Goal: Download file/media

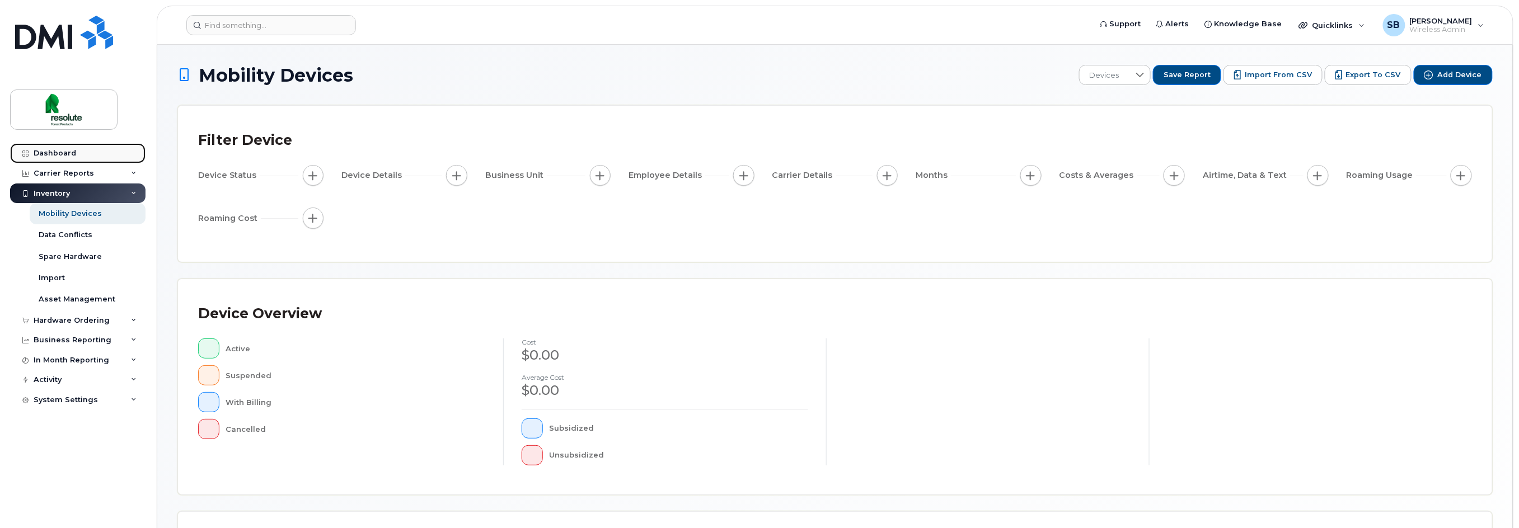
click at [40, 148] on link "Dashboard" at bounding box center [77, 153] width 135 height 20
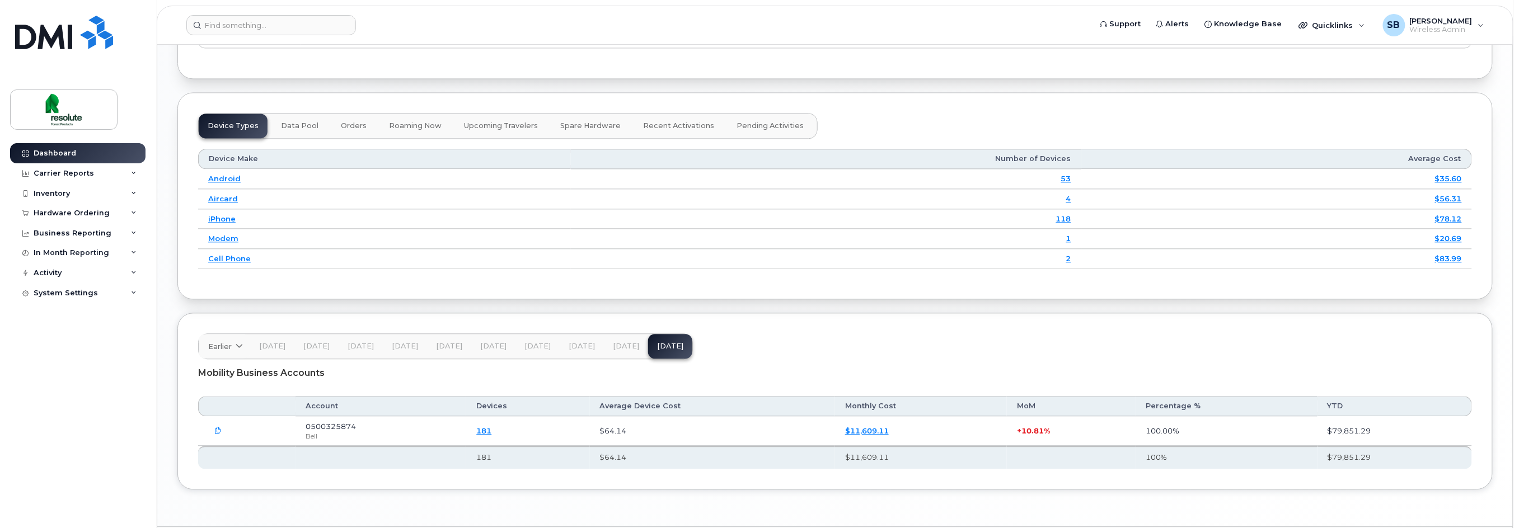
scroll to position [1320, 0]
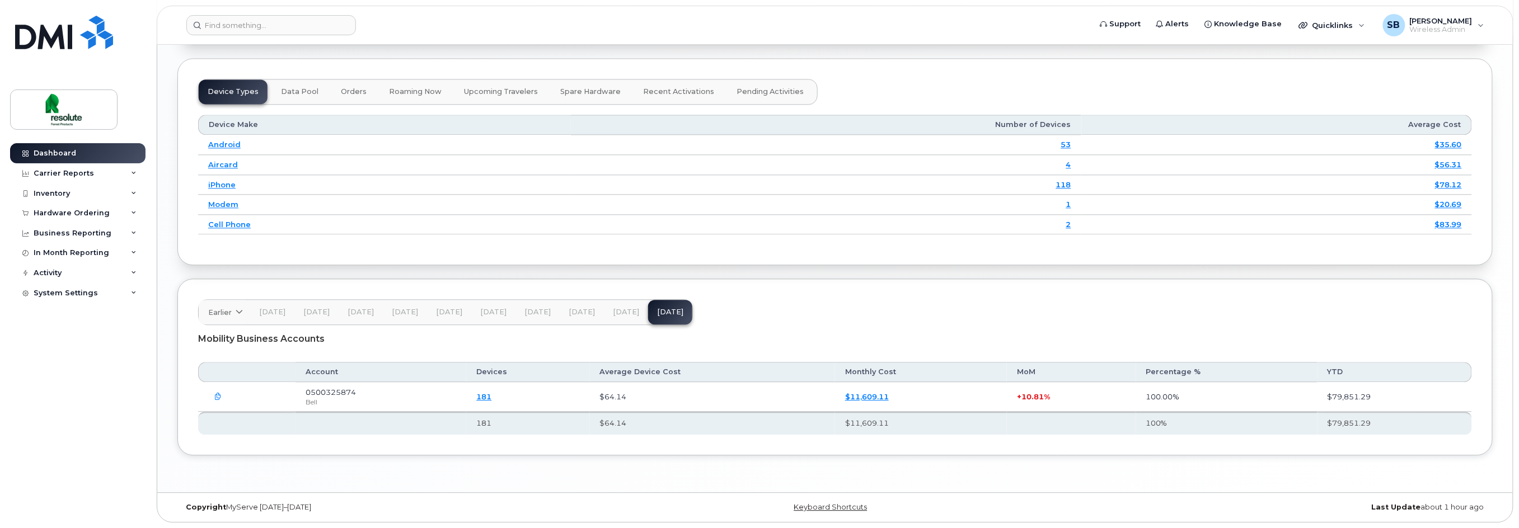
click at [217, 395] on icon "button" at bounding box center [218, 397] width 7 height 7
click at [217, 395] on icon "button" at bounding box center [218, 395] width 7 height 7
click at [217, 395] on icon "button" at bounding box center [218, 397] width 7 height 7
click at [869, 395] on link "$11,609.11" at bounding box center [867, 395] width 44 height 9
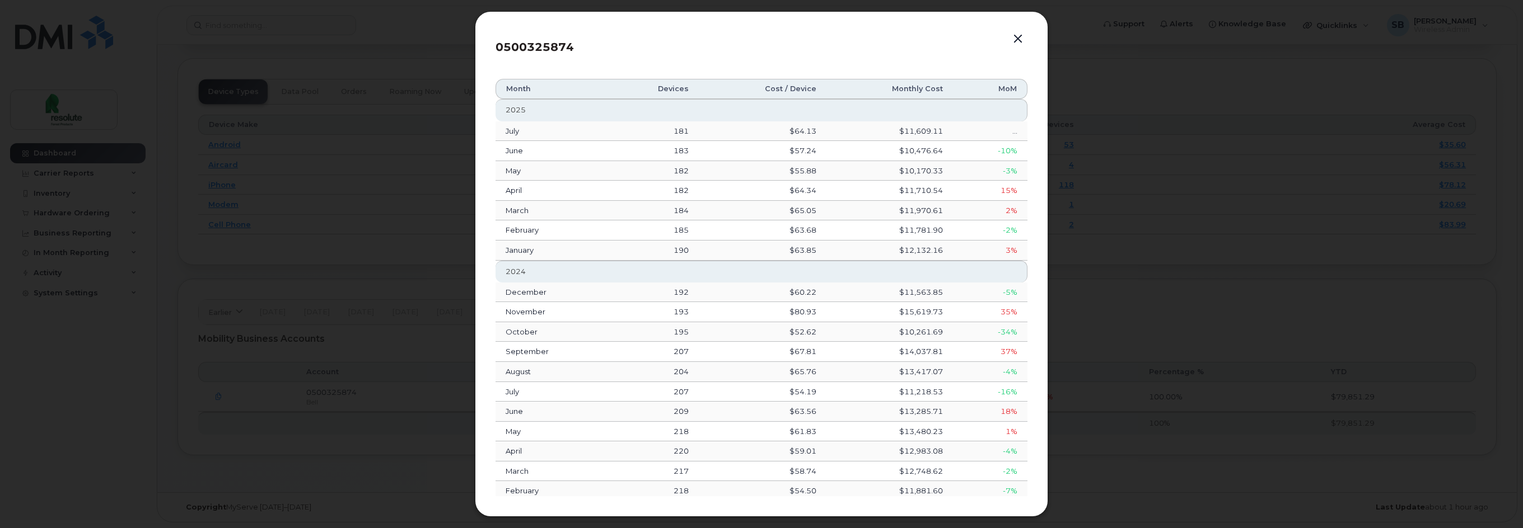
click at [1013, 39] on button "button" at bounding box center [1017, 39] width 17 height 16
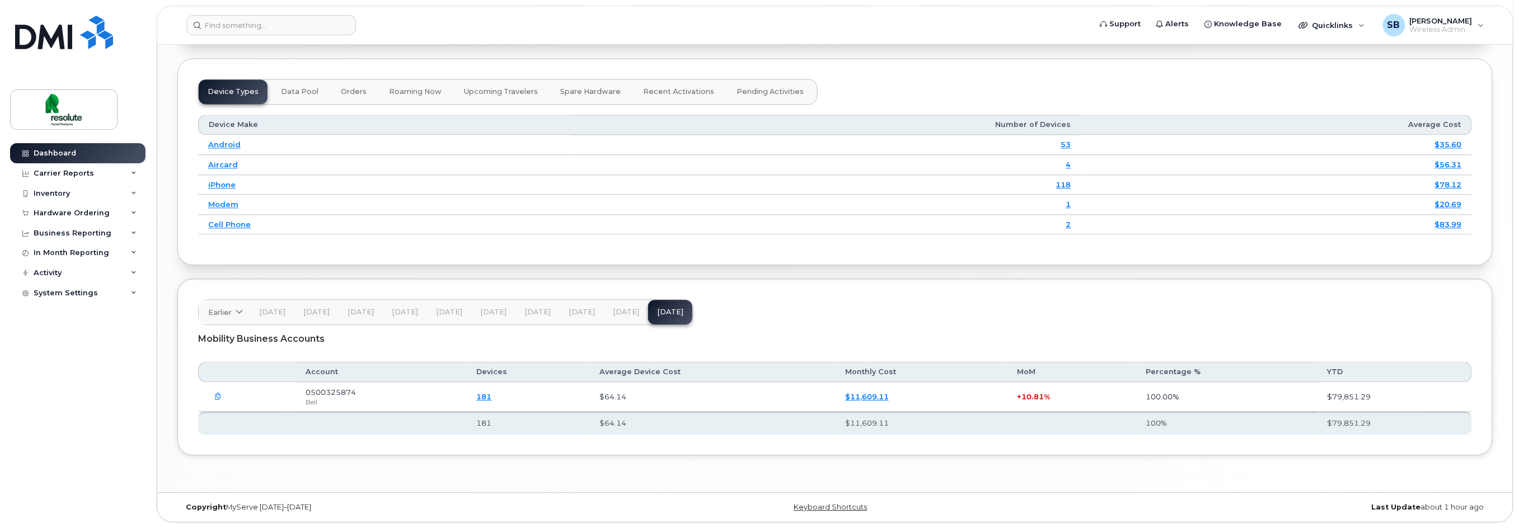
click at [218, 395] on icon "button" at bounding box center [218, 397] width 7 height 7
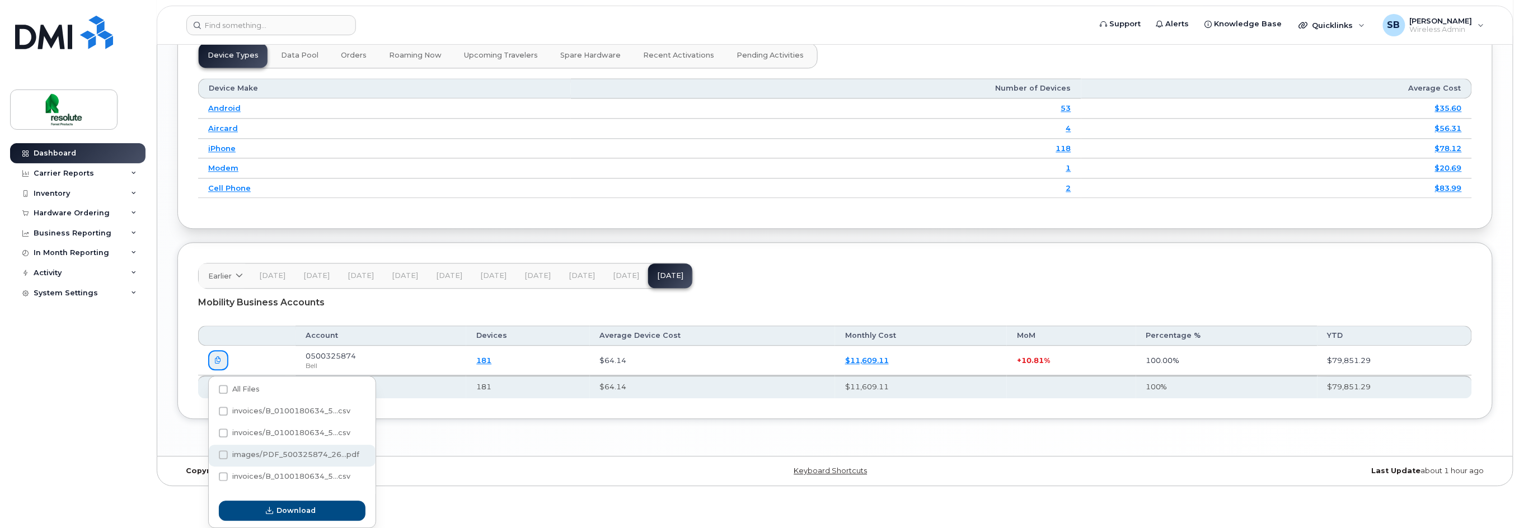
scroll to position [1354, 0]
click at [224, 454] on span at bounding box center [223, 455] width 9 height 9
click at [211, 454] on input "images/PDF_500325874_26...pdf" at bounding box center [208, 456] width 6 height 6
checkbox input "true"
click at [315, 512] on span "Download" at bounding box center [296, 511] width 39 height 11
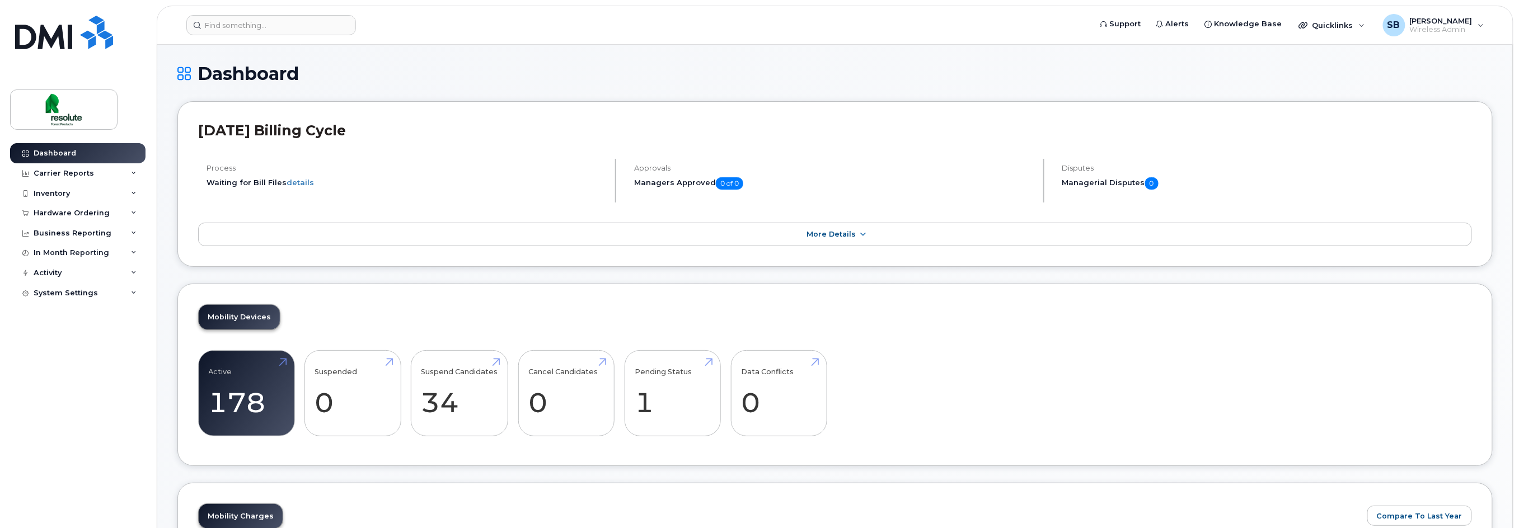
scroll to position [0, 0]
click at [297, 186] on link "details" at bounding box center [300, 183] width 27 height 9
